Goal: Use online tool/utility: Utilize a website feature to perform a specific function

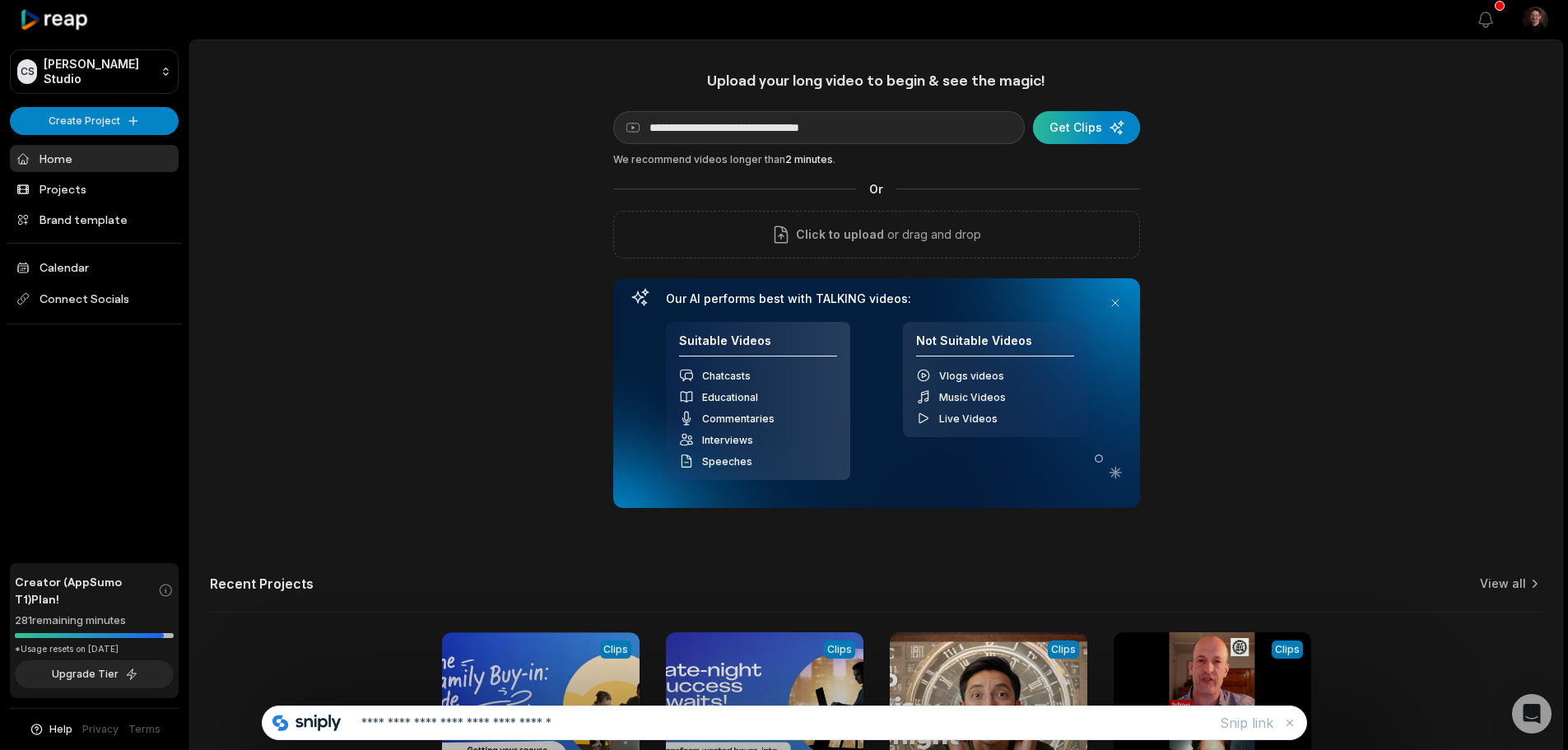
type input "**********"
click at [1076, 123] on div "submit" at bounding box center [1087, 127] width 107 height 33
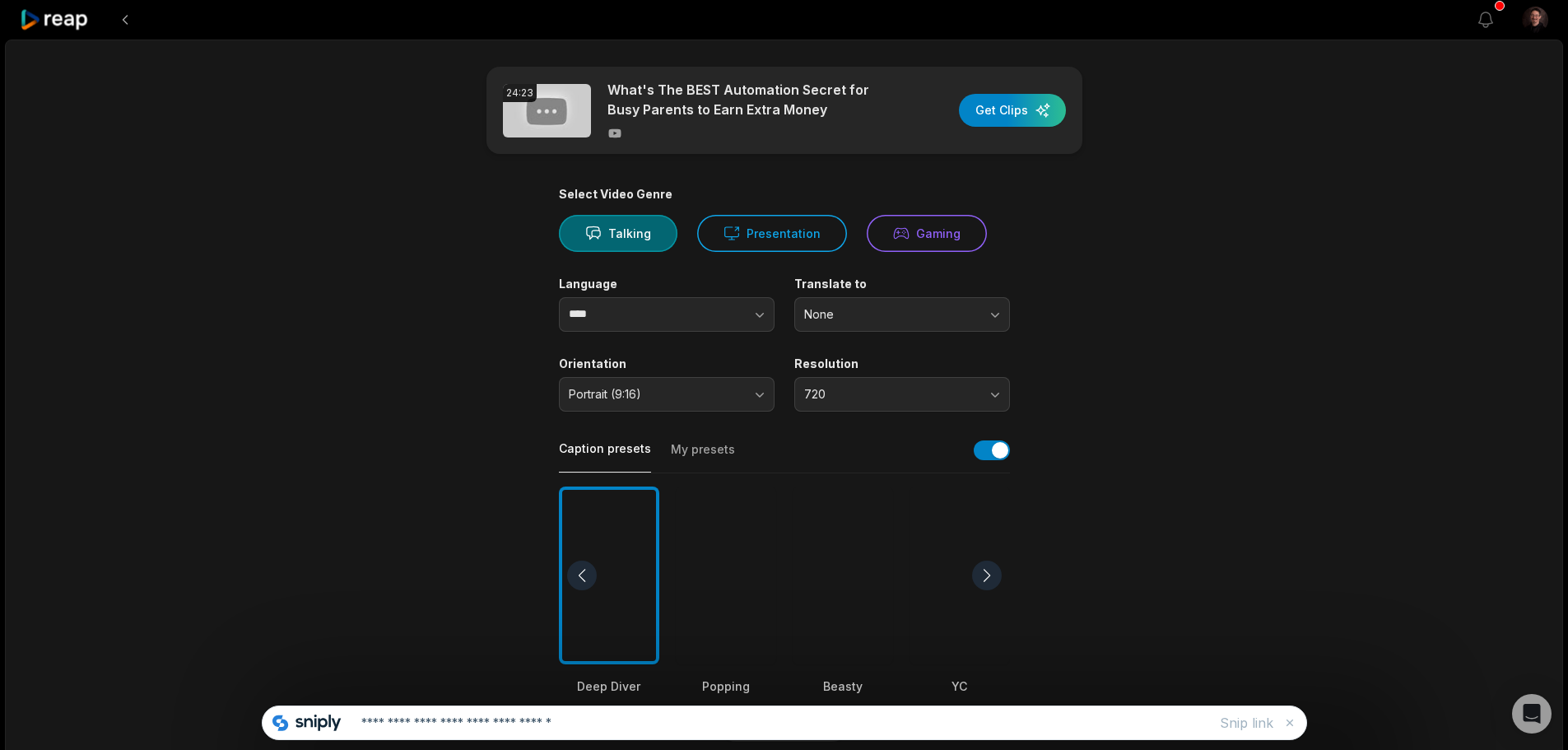
click at [600, 237] on icon at bounding box center [593, 233] width 17 height 17
click at [999, 384] on button "720" at bounding box center [903, 394] width 216 height 34
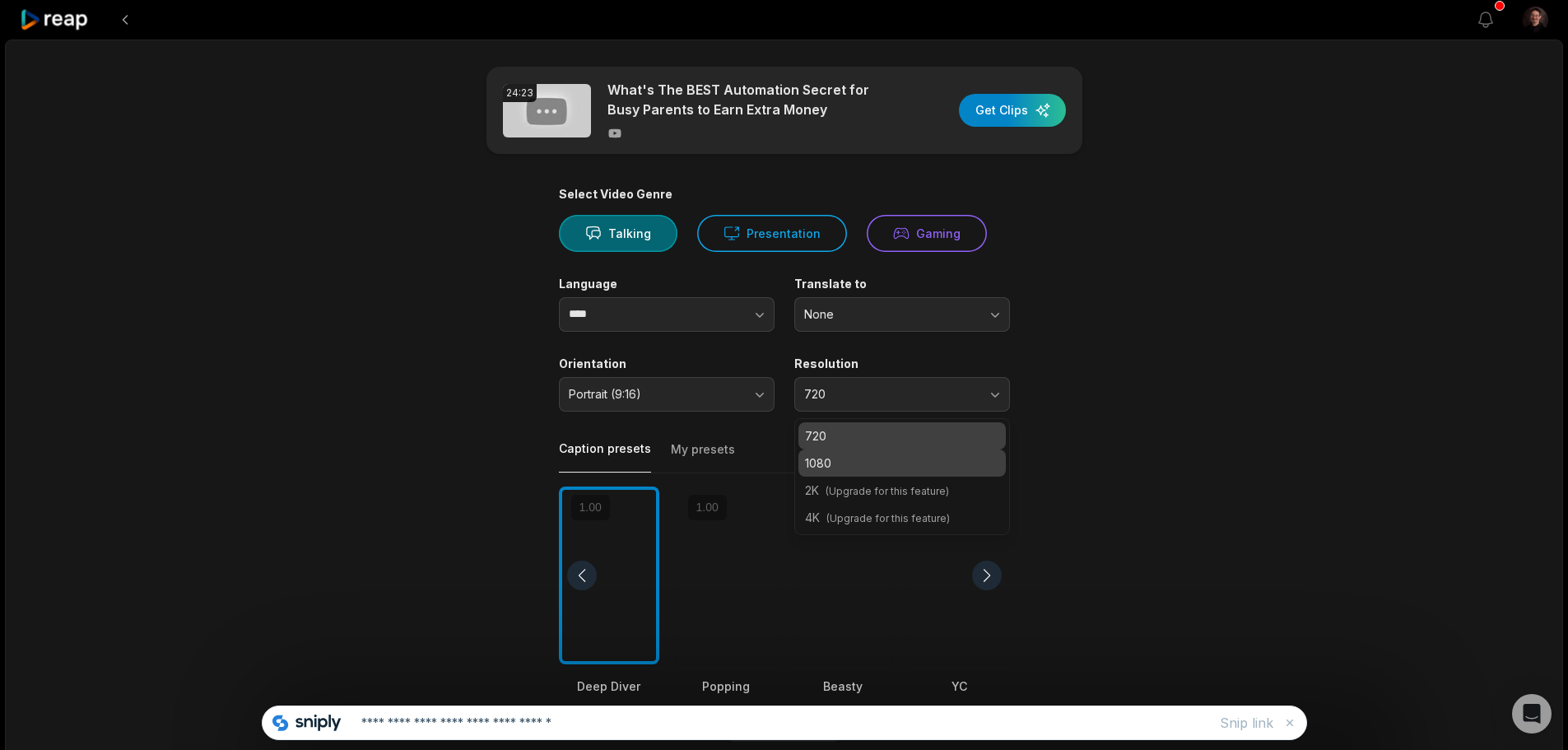
click at [908, 464] on p "1080" at bounding box center [902, 463] width 194 height 18
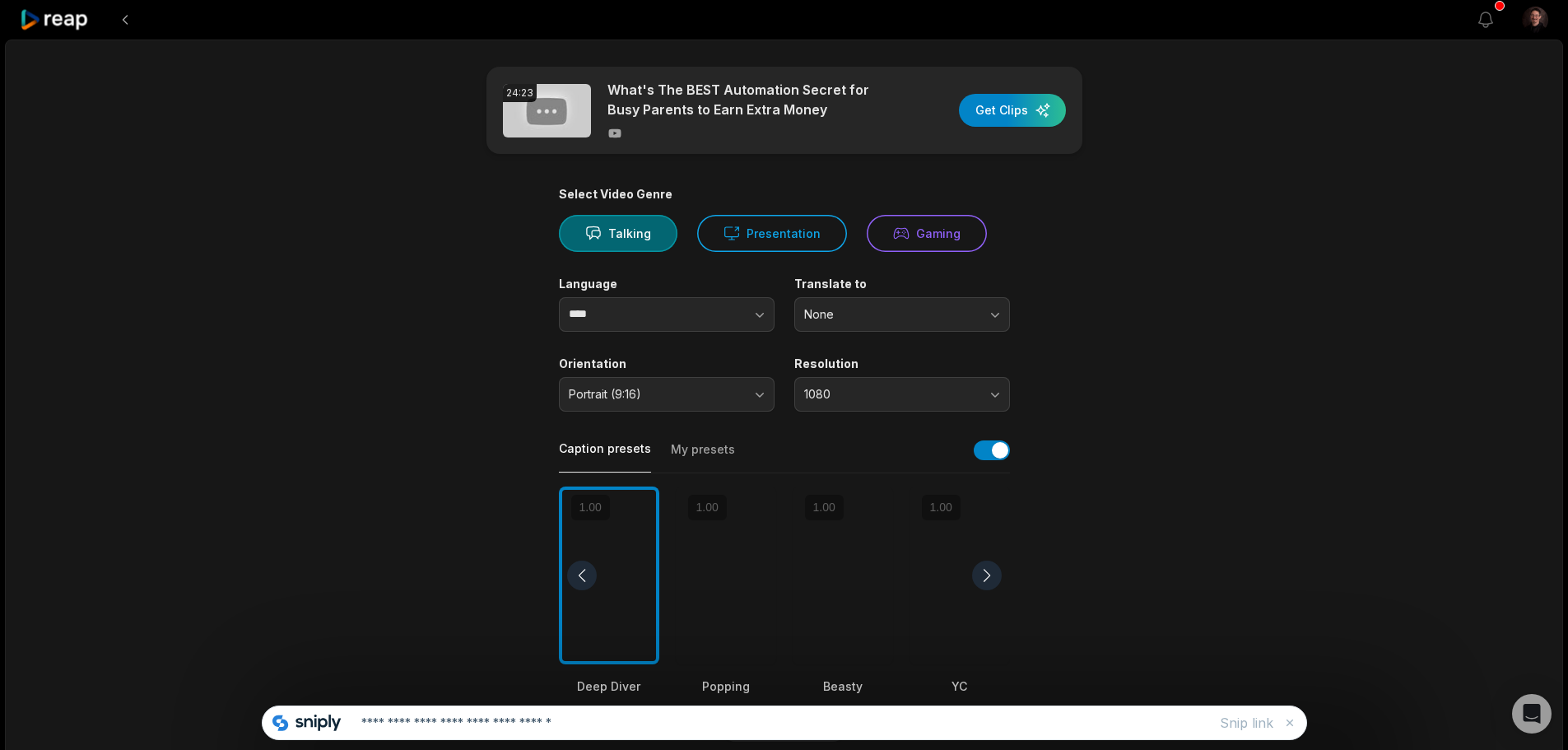
click at [845, 584] on div at bounding box center [843, 576] width 100 height 179
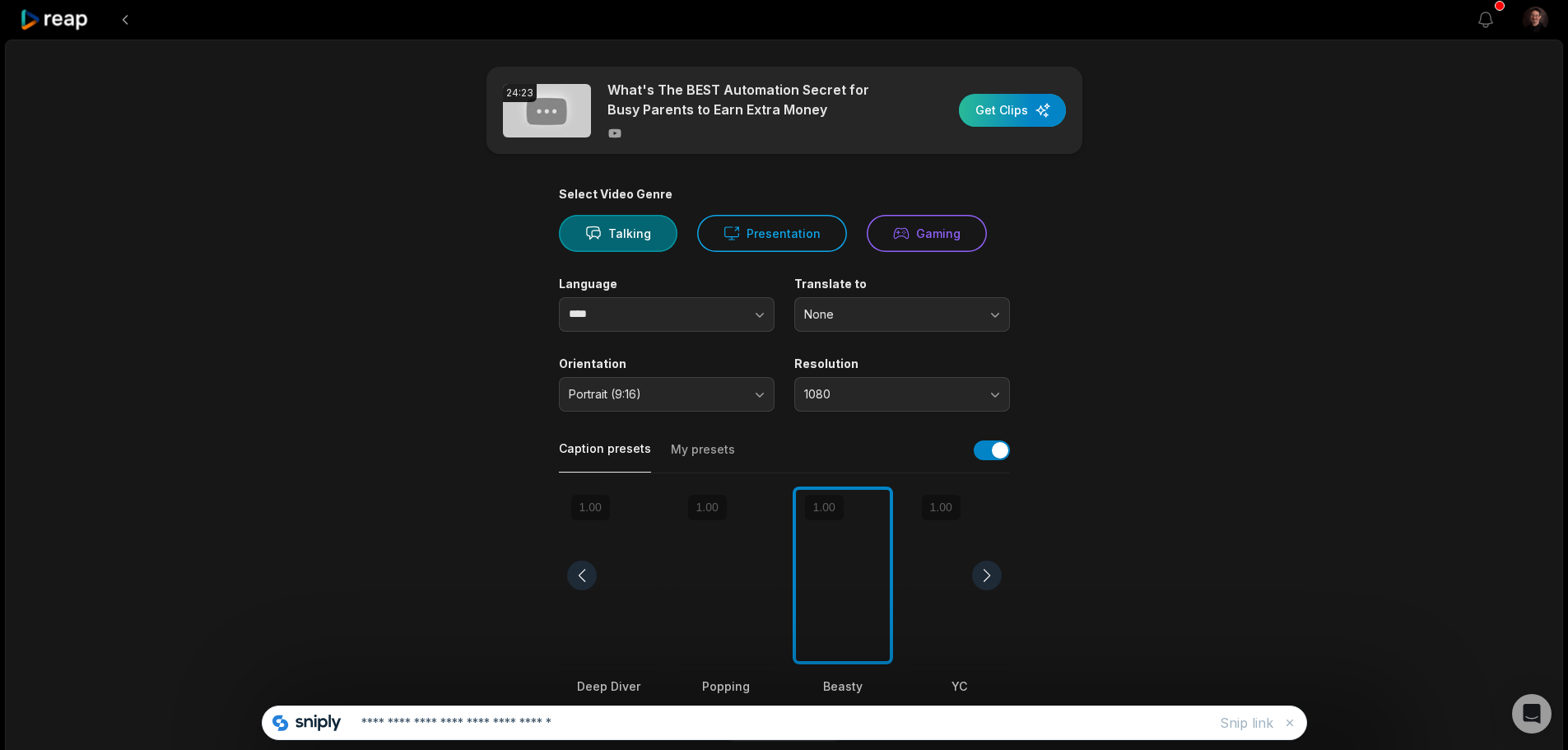
click at [1017, 125] on div "button" at bounding box center [1013, 110] width 107 height 33
